Goal: Transaction & Acquisition: Purchase product/service

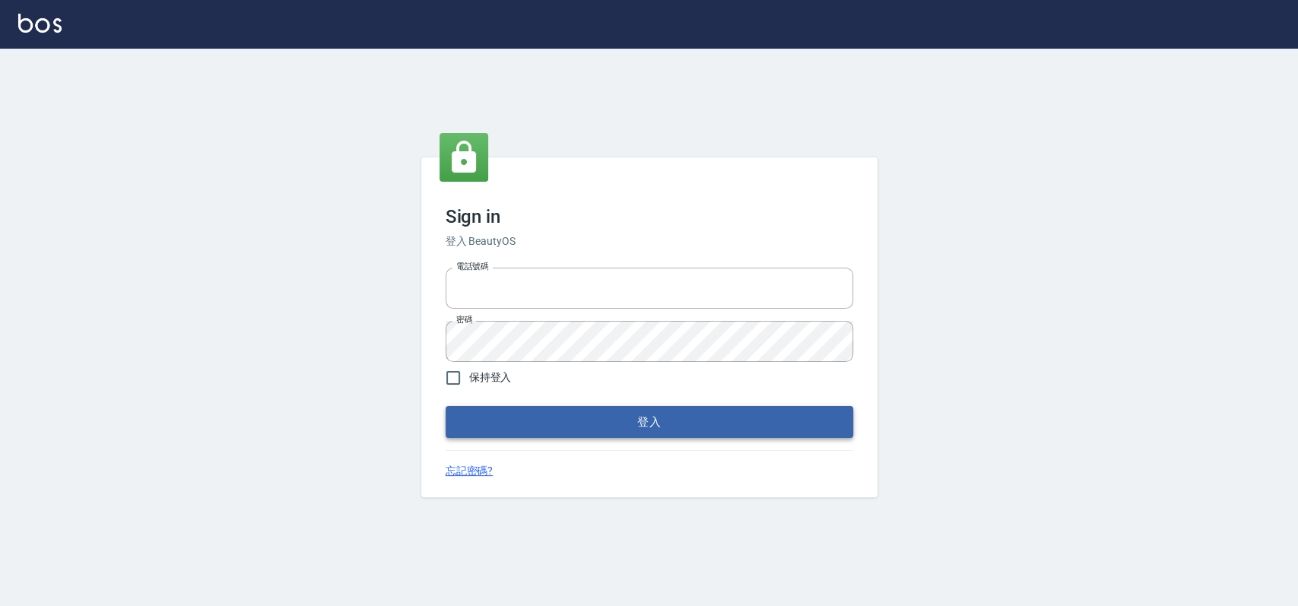
type input "033323173"
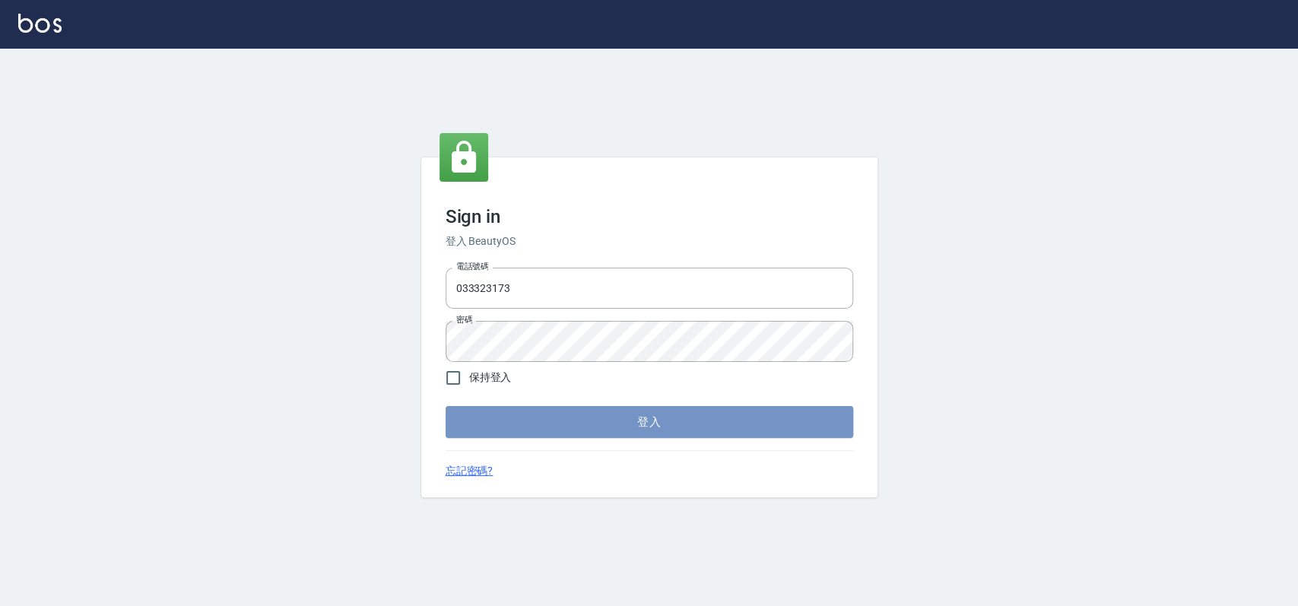
drag, startPoint x: 540, startPoint y: 436, endPoint x: 551, endPoint y: 413, distance: 25.5
click at [544, 434] on button "登入" at bounding box center [648, 422] width 407 height 32
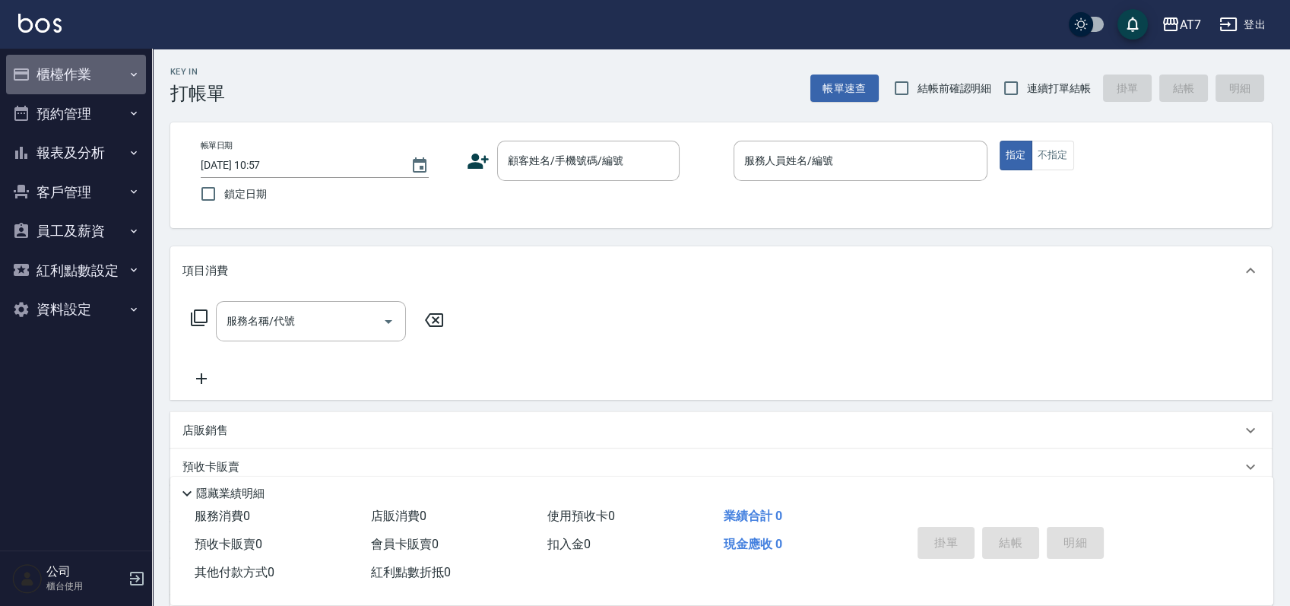
click at [79, 74] on button "櫃檯作業" at bounding box center [76, 75] width 140 height 40
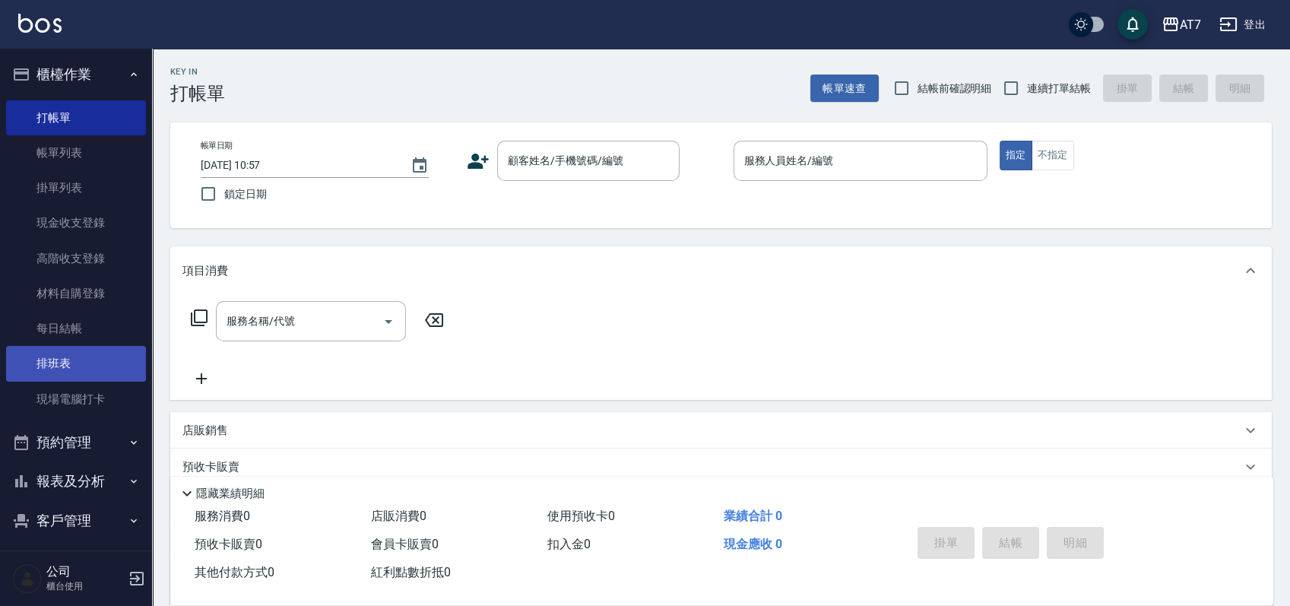
click at [62, 369] on link "排班表" at bounding box center [76, 363] width 140 height 35
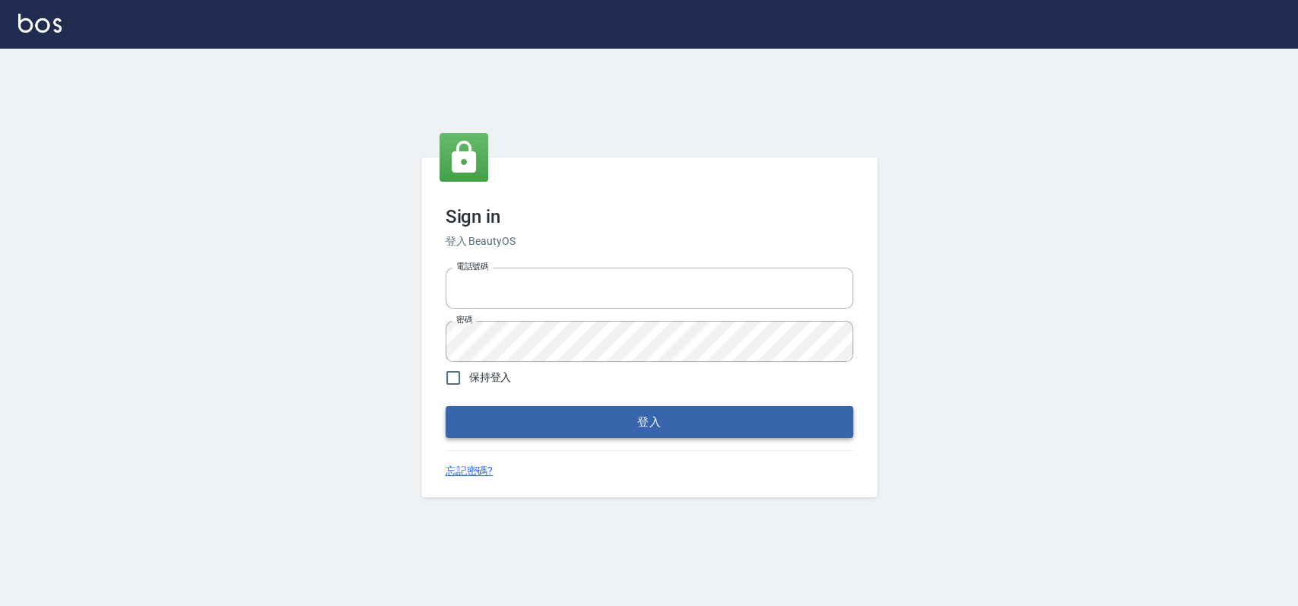
type input "033323173"
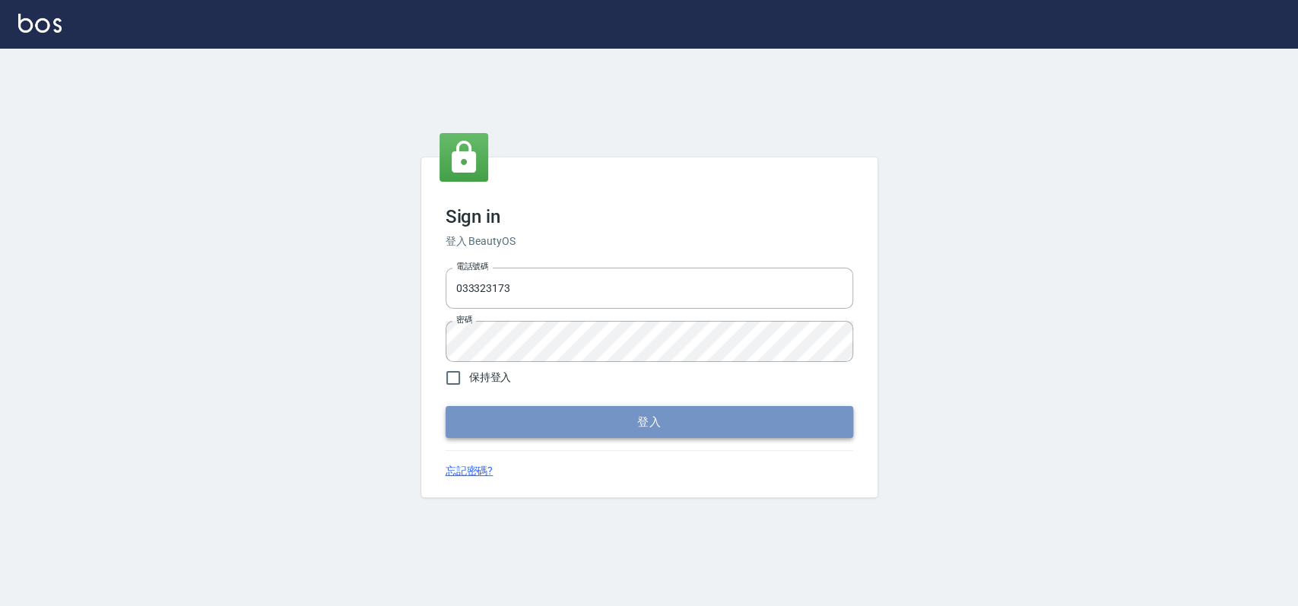
click at [596, 414] on button "登入" at bounding box center [648, 422] width 407 height 32
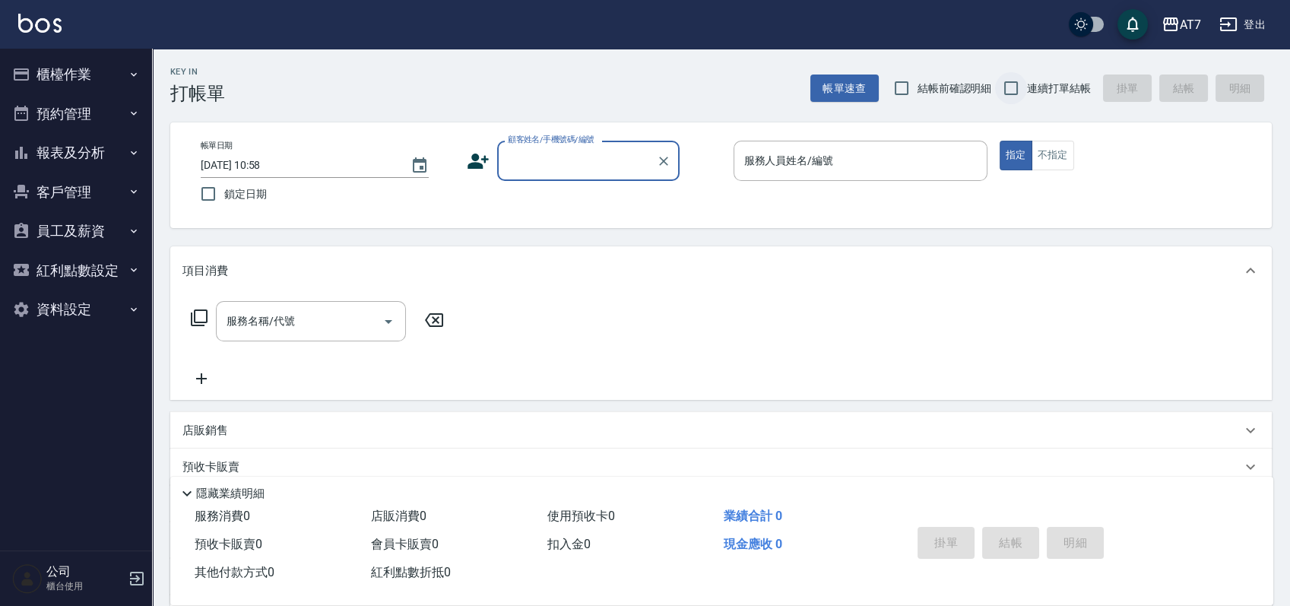
click at [1013, 92] on input "連續打單結帳" at bounding box center [1011, 88] width 32 height 32
checkbox input "true"
click at [588, 166] on input "顧客姓名/手機號碼/編號" at bounding box center [577, 160] width 146 height 27
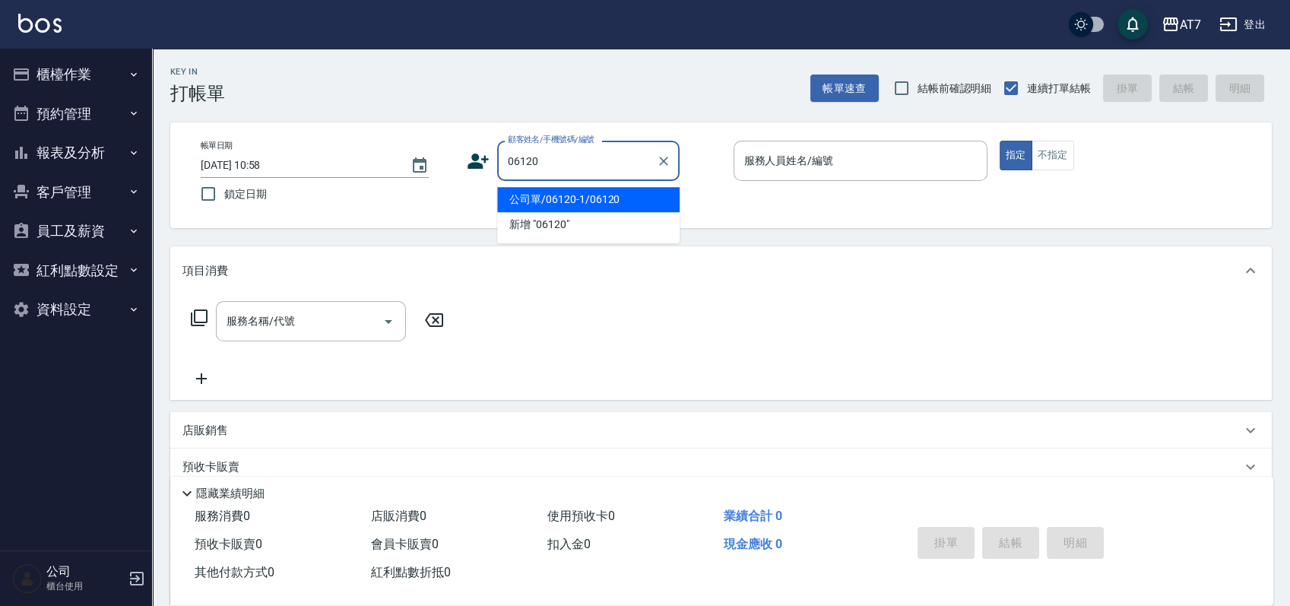
type input "公司單/06120-1/06120"
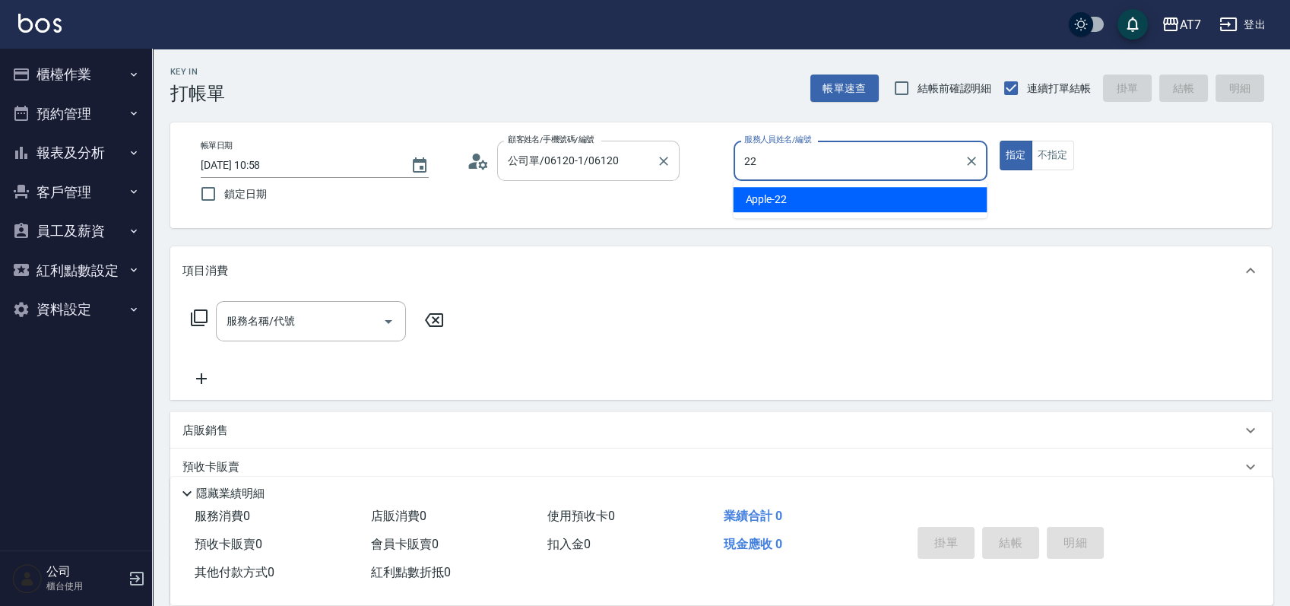
type input "Apple-22"
type button "true"
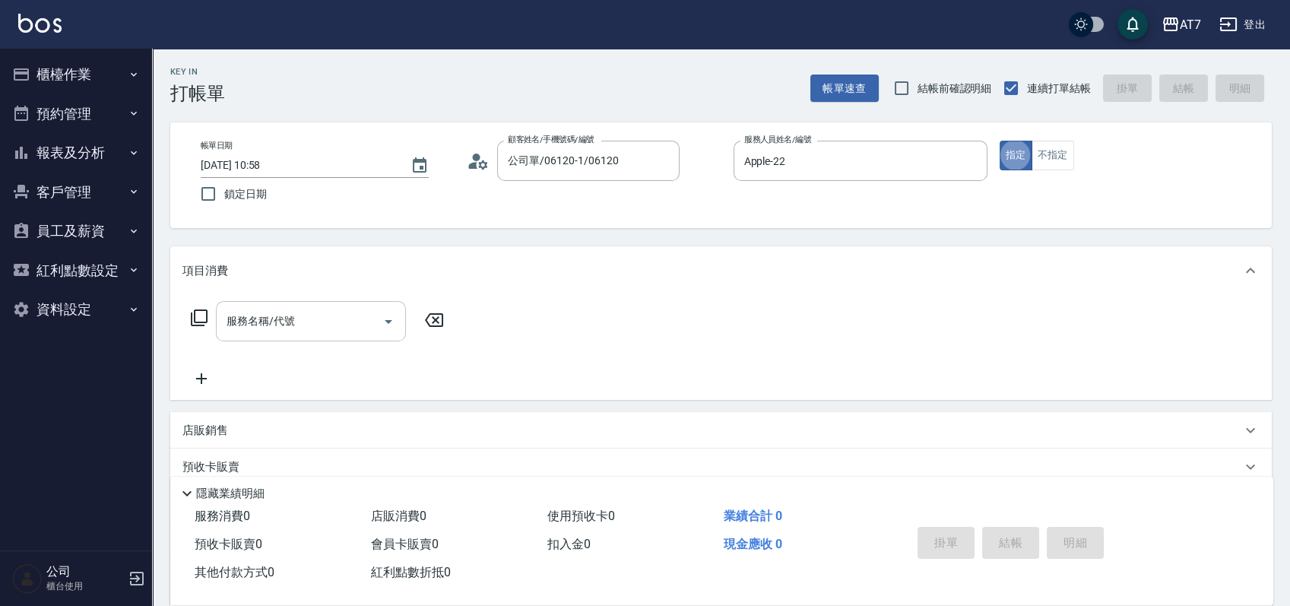
click at [296, 323] on input "服務名稱/代號" at bounding box center [300, 321] width 154 height 27
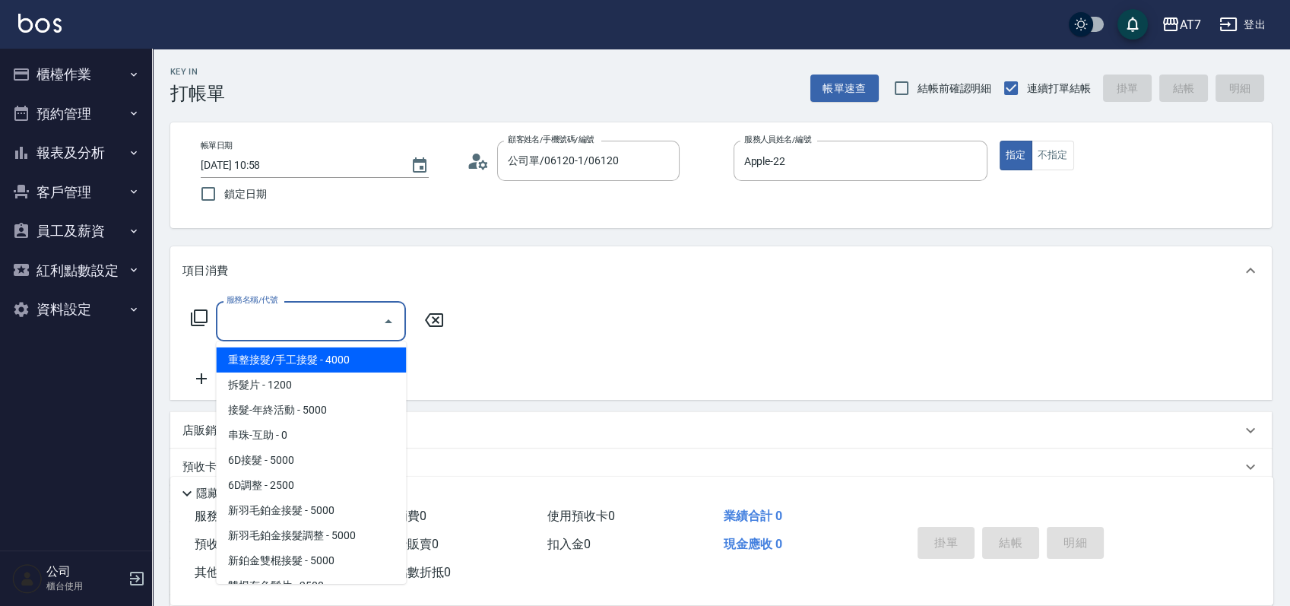
click at [546, 319] on div "服務名稱/代號 服務名稱/代號" at bounding box center [720, 347] width 1101 height 105
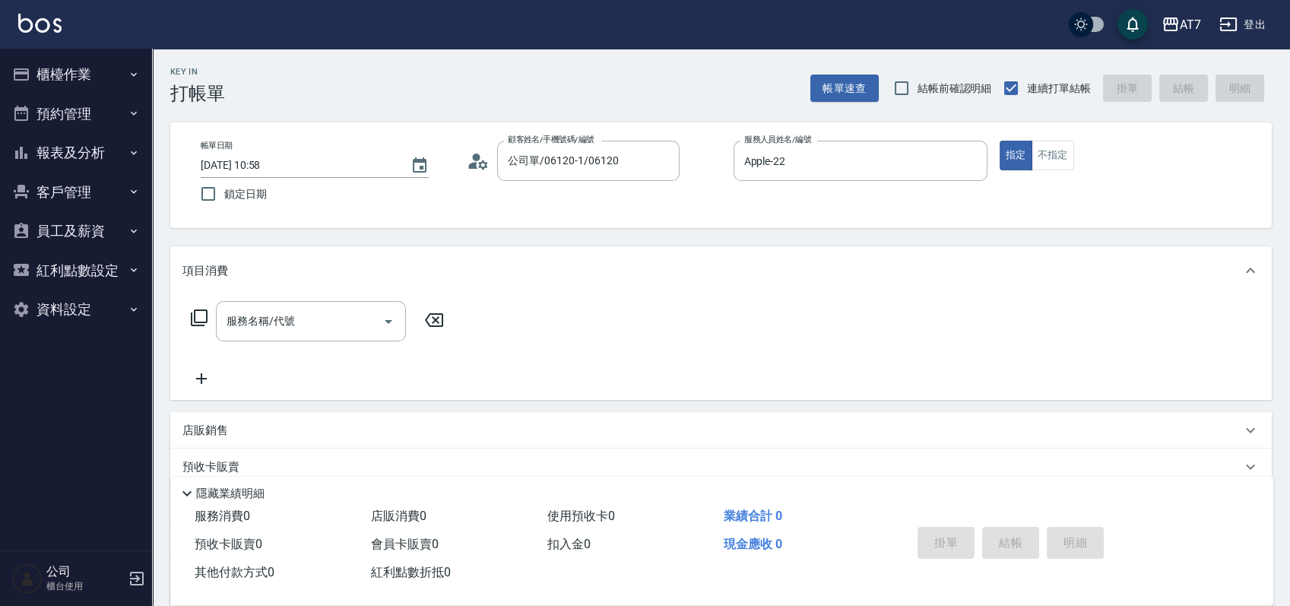
click at [206, 426] on p "店販銷售" at bounding box center [205, 431] width 46 height 16
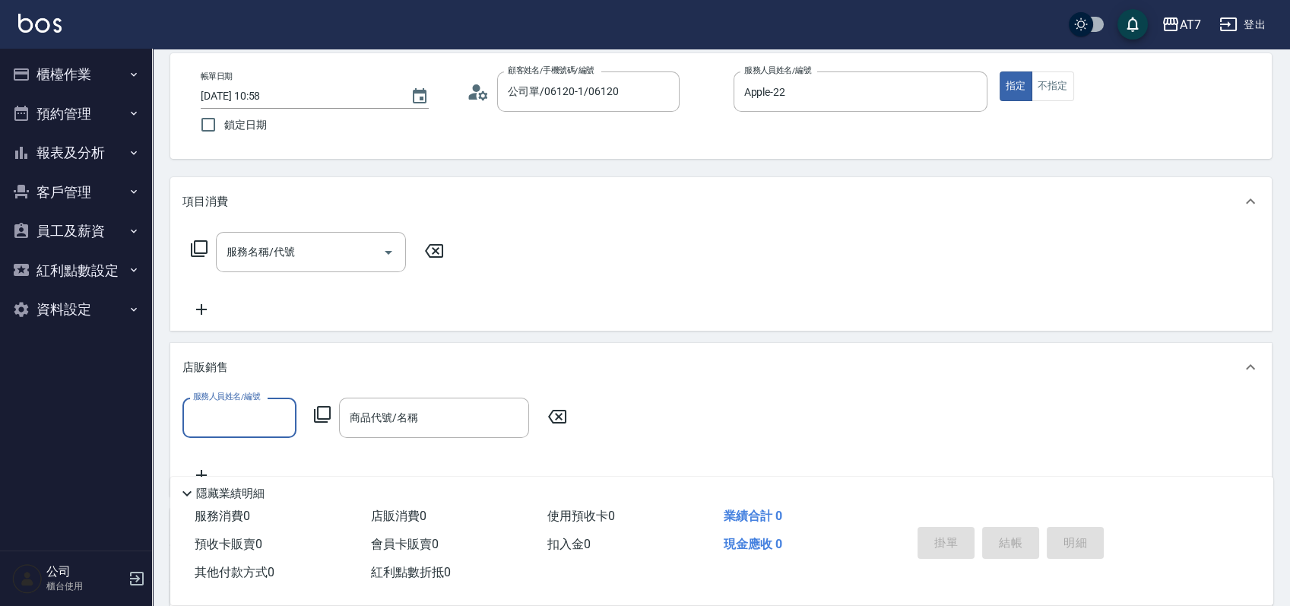
scroll to position [101, 0]
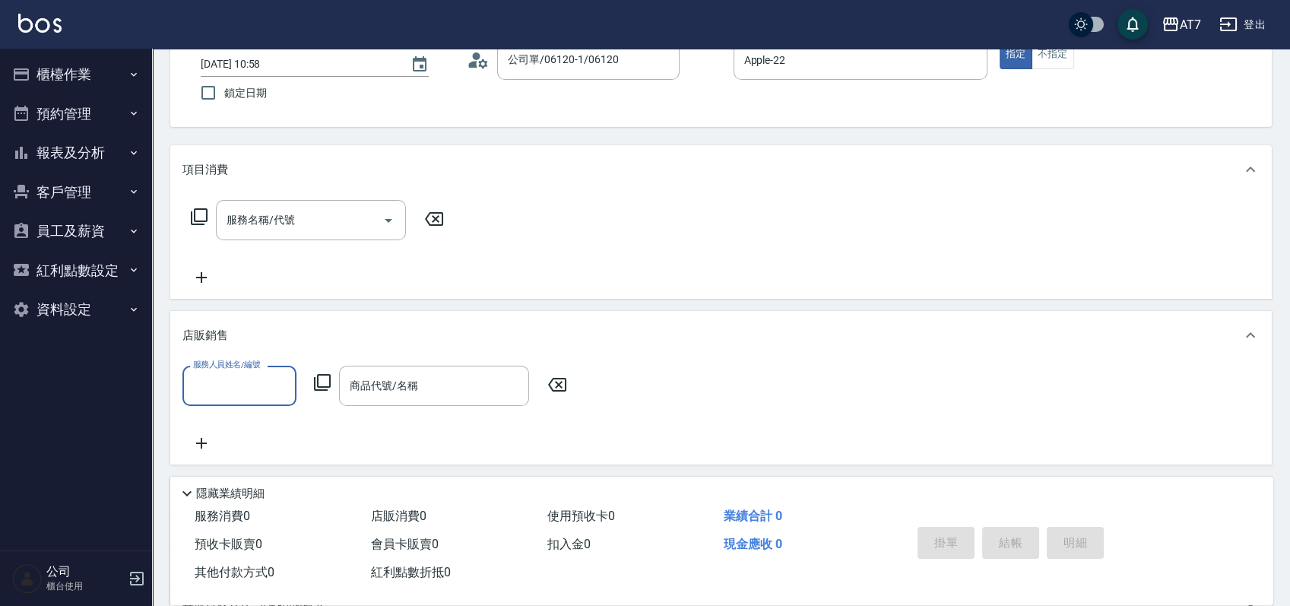
click at [244, 380] on input "服務人員姓名/編號" at bounding box center [239, 385] width 100 height 27
click at [237, 429] on div "Apple -22" at bounding box center [239, 425] width 114 height 25
type input "Apple-22"
click at [413, 388] on div "商品代號/名稱 商品代號/名稱" at bounding box center [434, 386] width 190 height 40
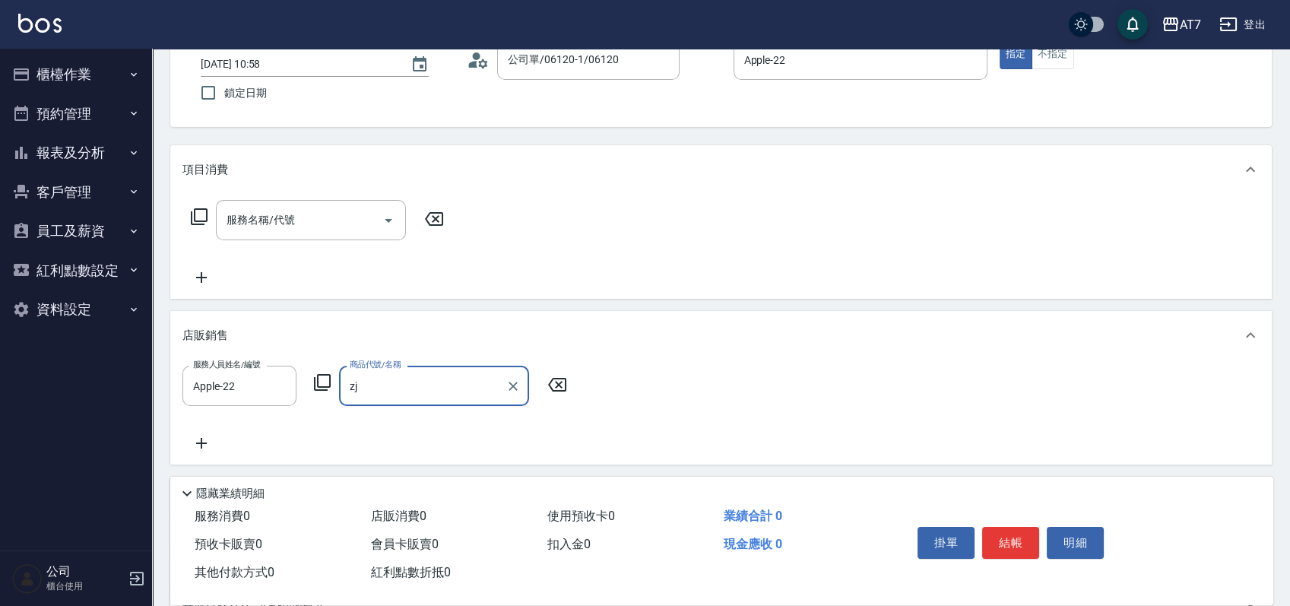
type input "z"
click at [427, 423] on span "A55 - 艾巴 奇蹟復活霜 - 500" at bounding box center [434, 425] width 190 height 25
type input "艾巴 奇蹟復活霜"
type input "50"
type input "艾巴 奇蹟復活霜"
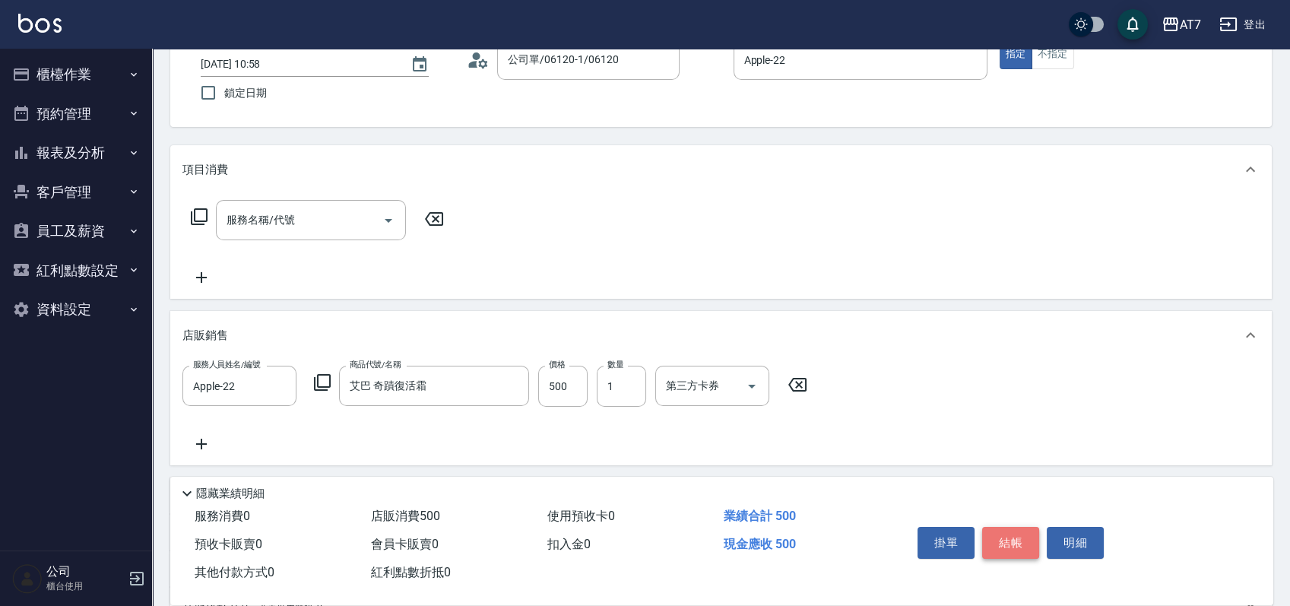
click at [997, 540] on button "結帳" at bounding box center [1010, 543] width 57 height 32
type input "[DATE] 11:11"
type input "0"
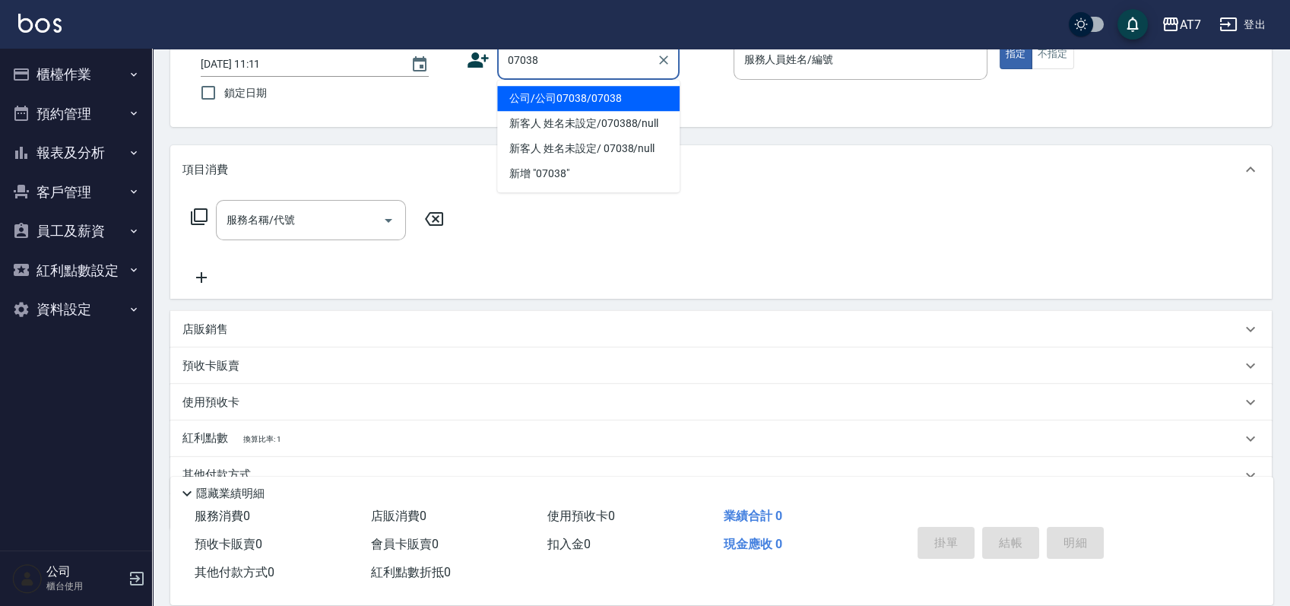
type input "公司/公司07038/07038"
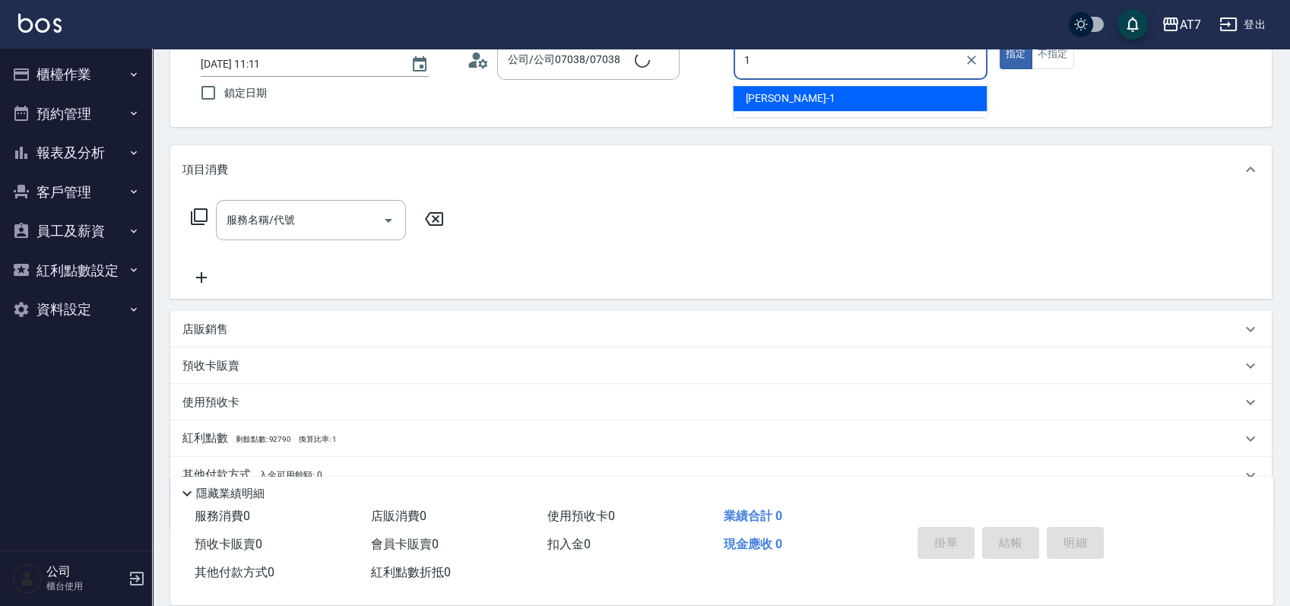
type input "[PERSON_NAME]-1"
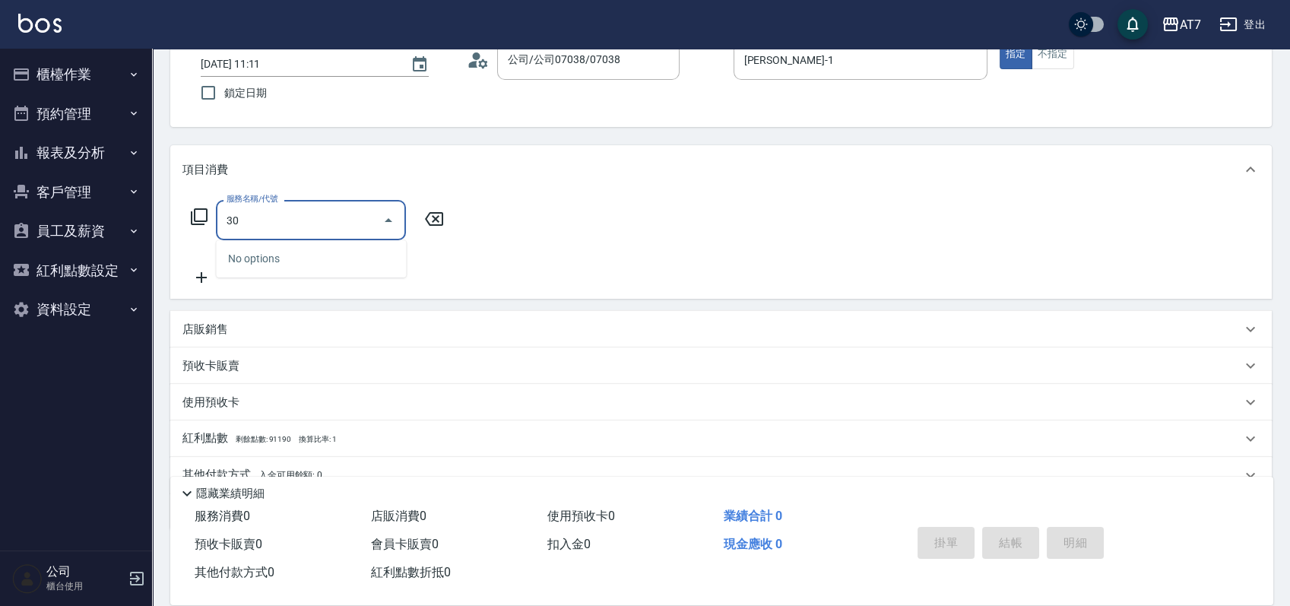
type input "302"
type input "30"
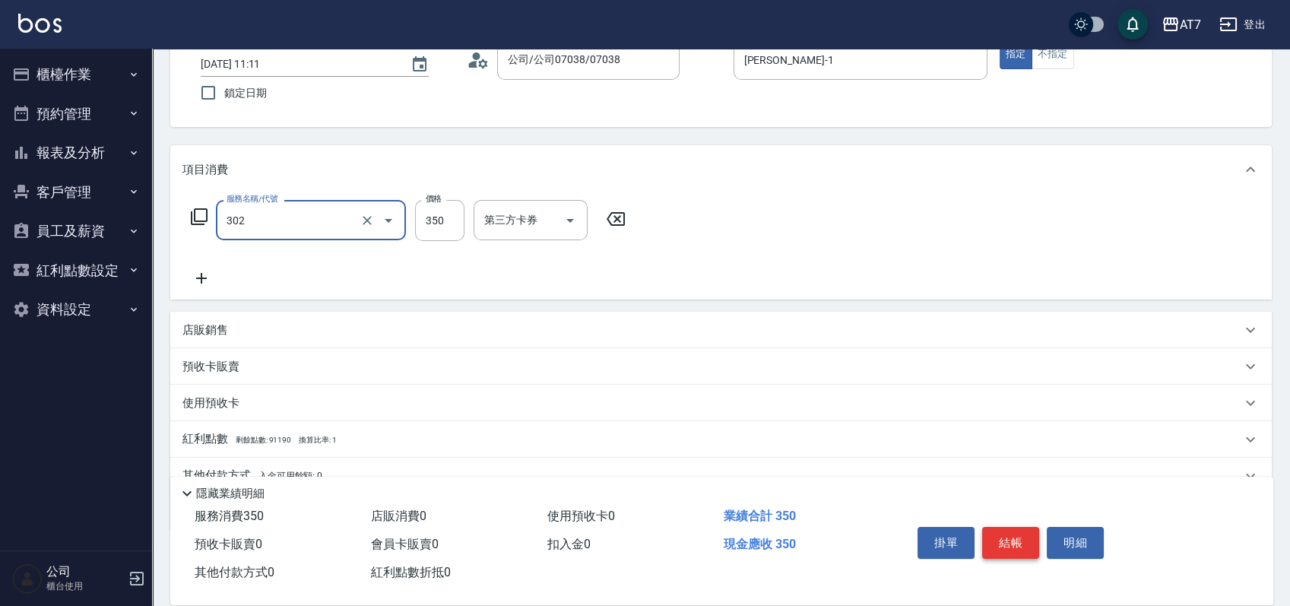
type input "剪髮(302)"
click at [1013, 539] on button "結帳" at bounding box center [1010, 543] width 57 height 32
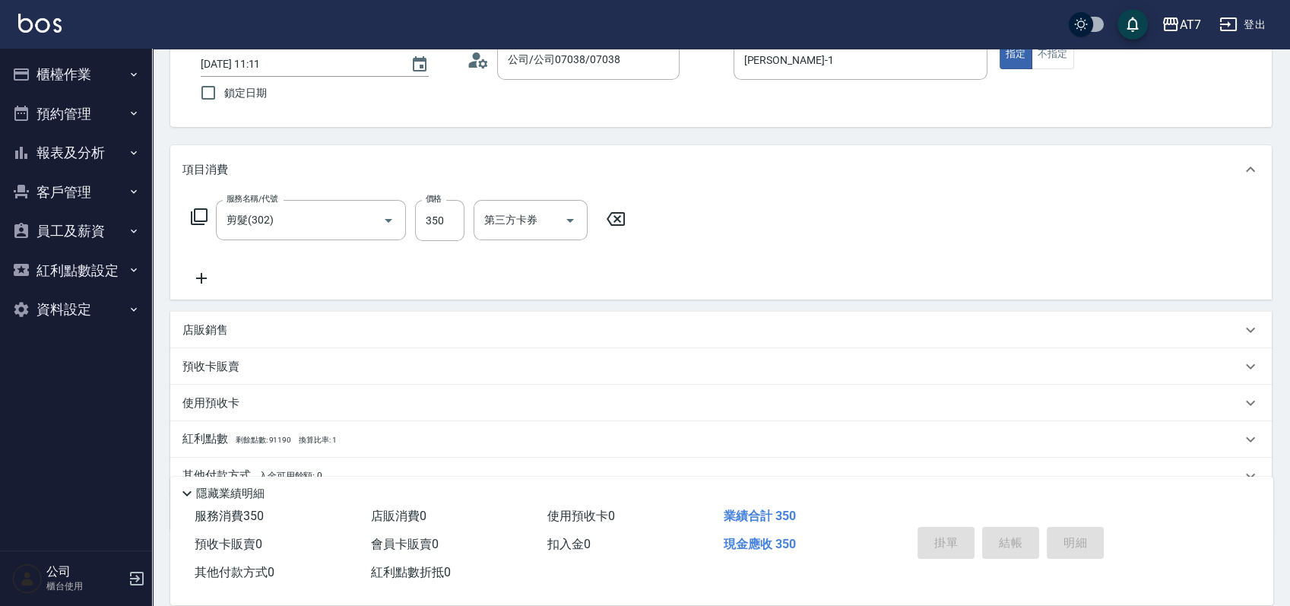
type input "[DATE] 11:39"
type input "0"
